Goal: Find specific page/section: Find specific page/section

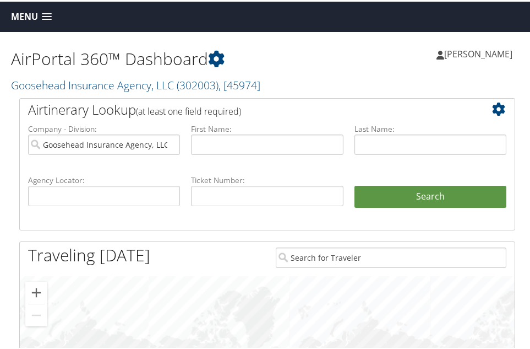
click at [47, 12] on span at bounding box center [47, 16] width 10 height 8
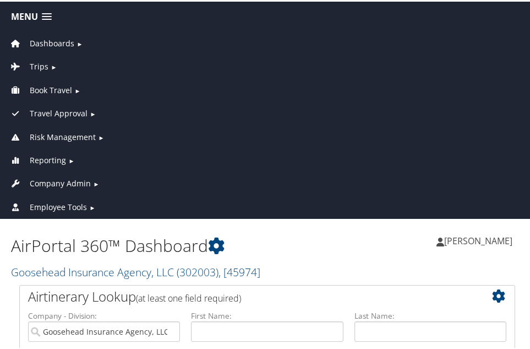
click at [39, 159] on span "Reporting" at bounding box center [48, 159] width 36 height 12
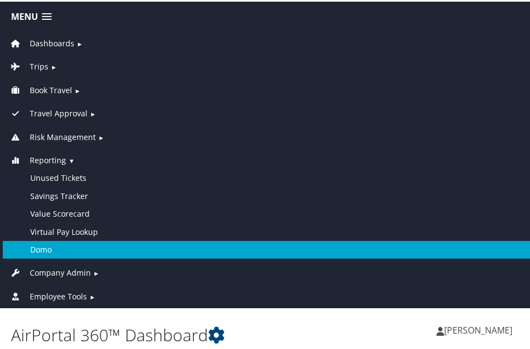
click at [40, 246] on link "Domo" at bounding box center [267, 248] width 529 height 18
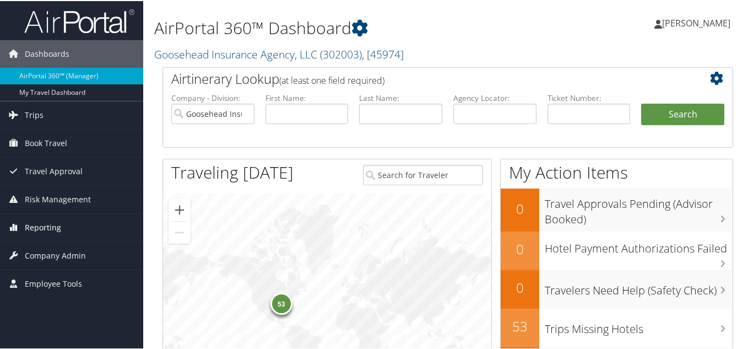
click at [63, 232] on link "Reporting" at bounding box center [71, 227] width 143 height 28
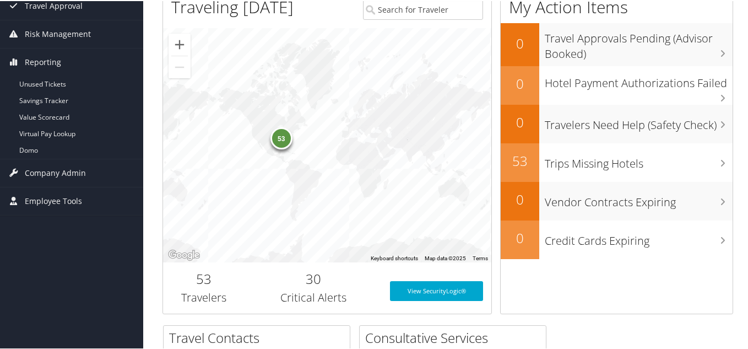
scroll to position [470, 0]
